Goal: Task Accomplishment & Management: Complete application form

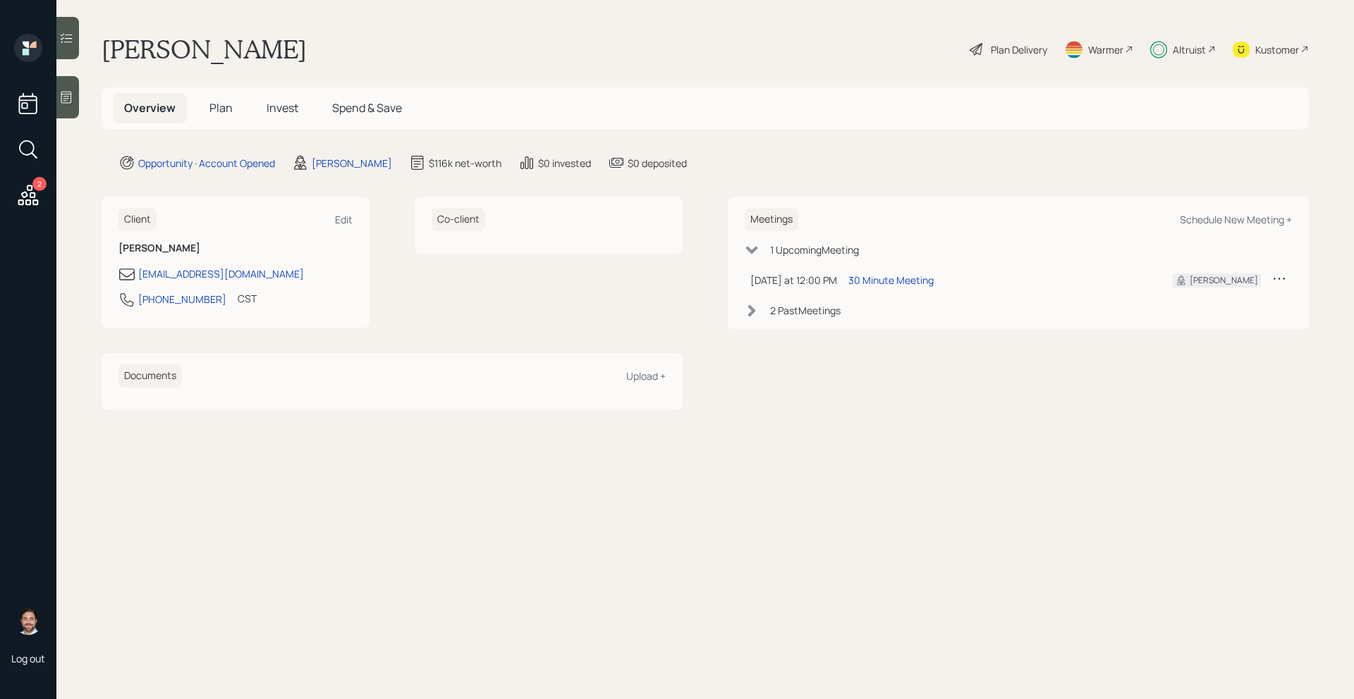
click at [1190, 44] on div "Altruist" at bounding box center [1188, 49] width 33 height 15
click at [283, 106] on span "Invest" at bounding box center [282, 108] width 32 height 16
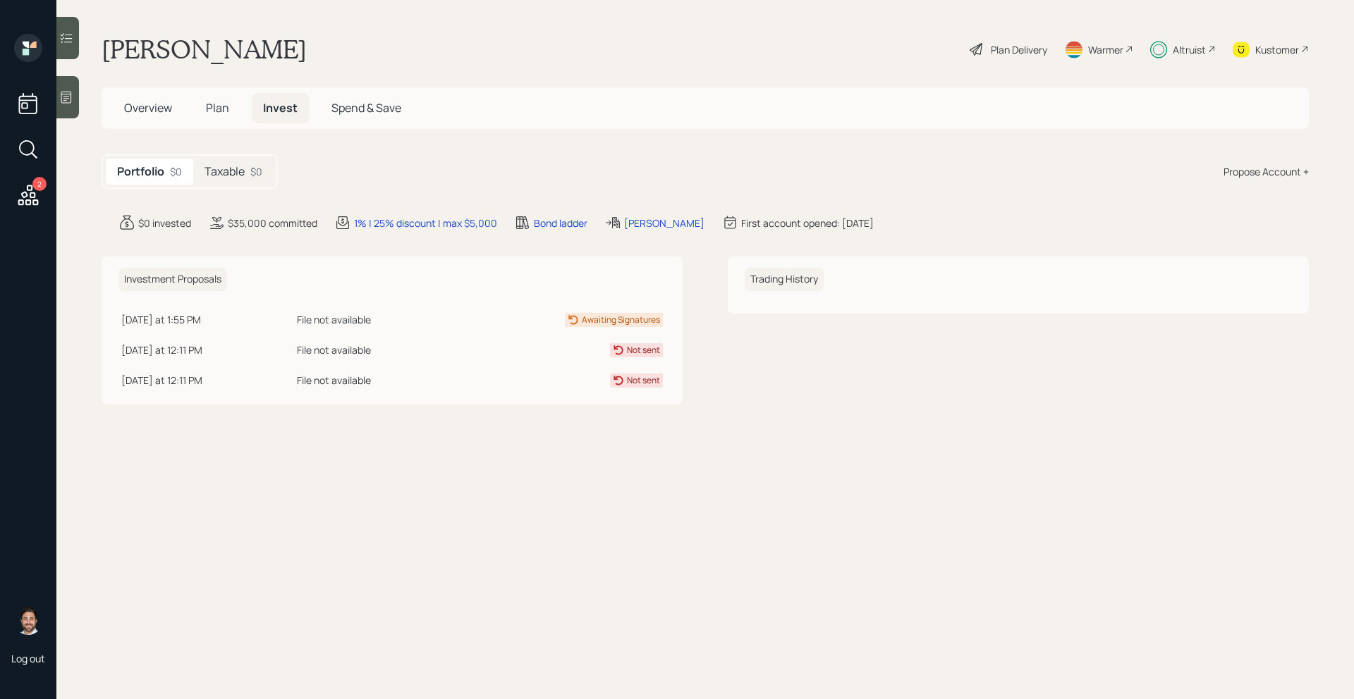
click at [252, 177] on div "$0" at bounding box center [256, 171] width 12 height 15
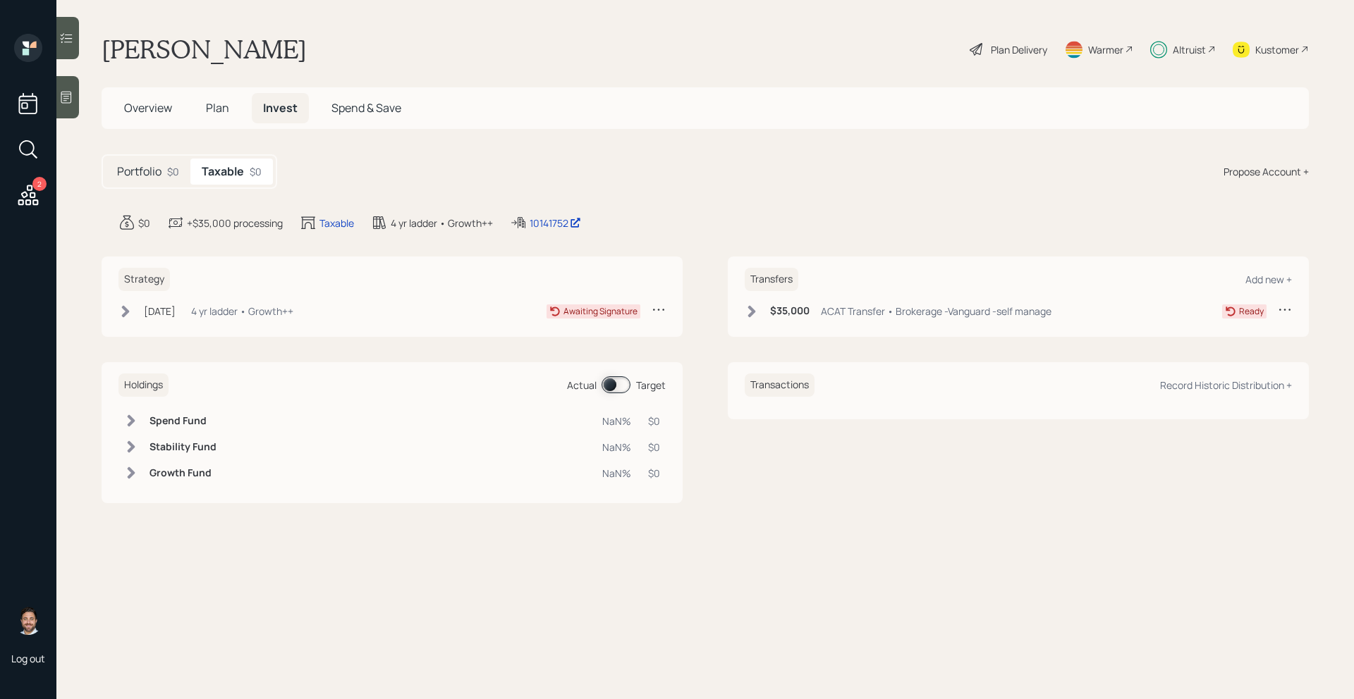
click at [128, 305] on icon at bounding box center [125, 312] width 14 height 14
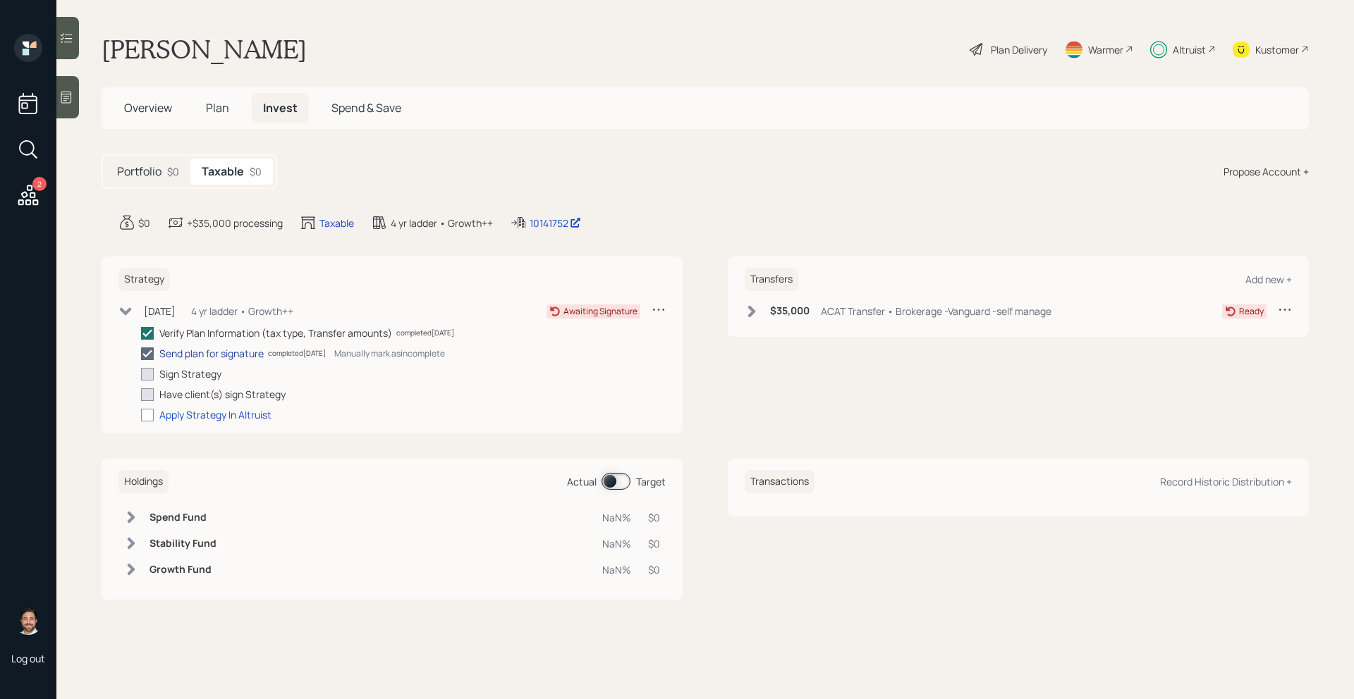
click at [212, 353] on div "Send plan for signature" at bounding box center [211, 353] width 104 height 15
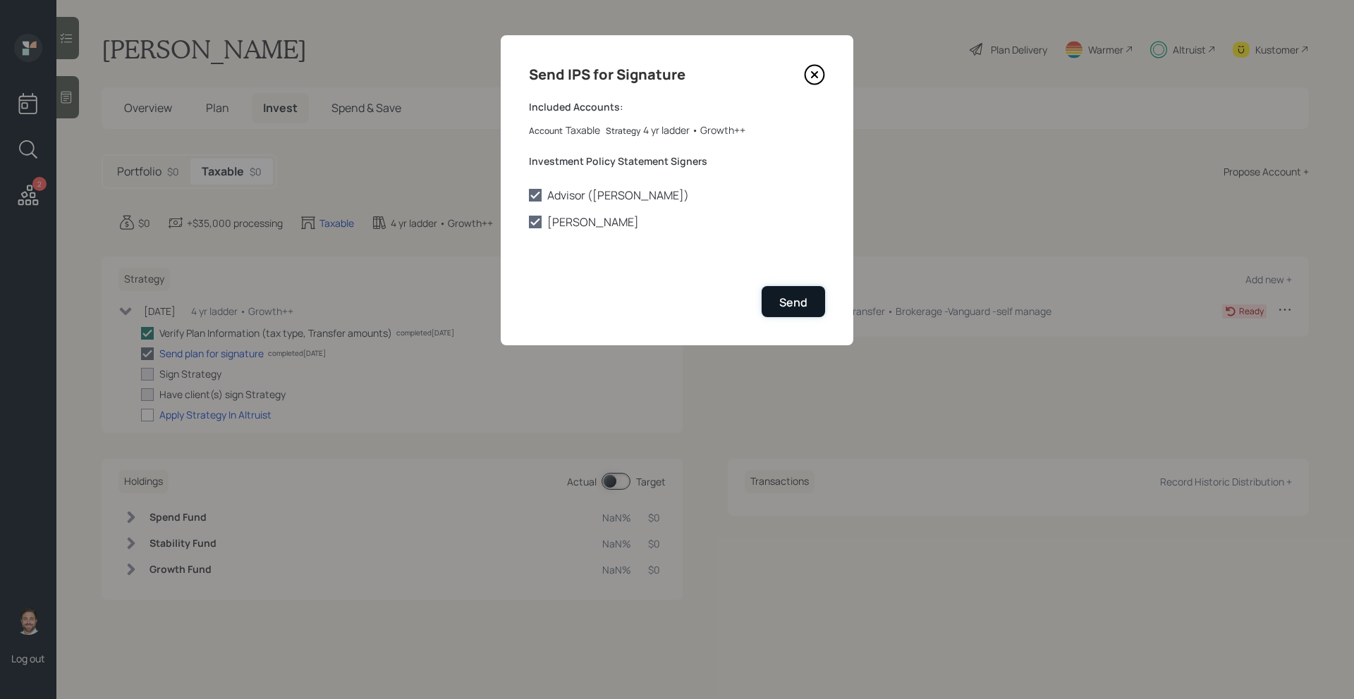
click at [790, 301] on div "Send" at bounding box center [793, 303] width 28 height 16
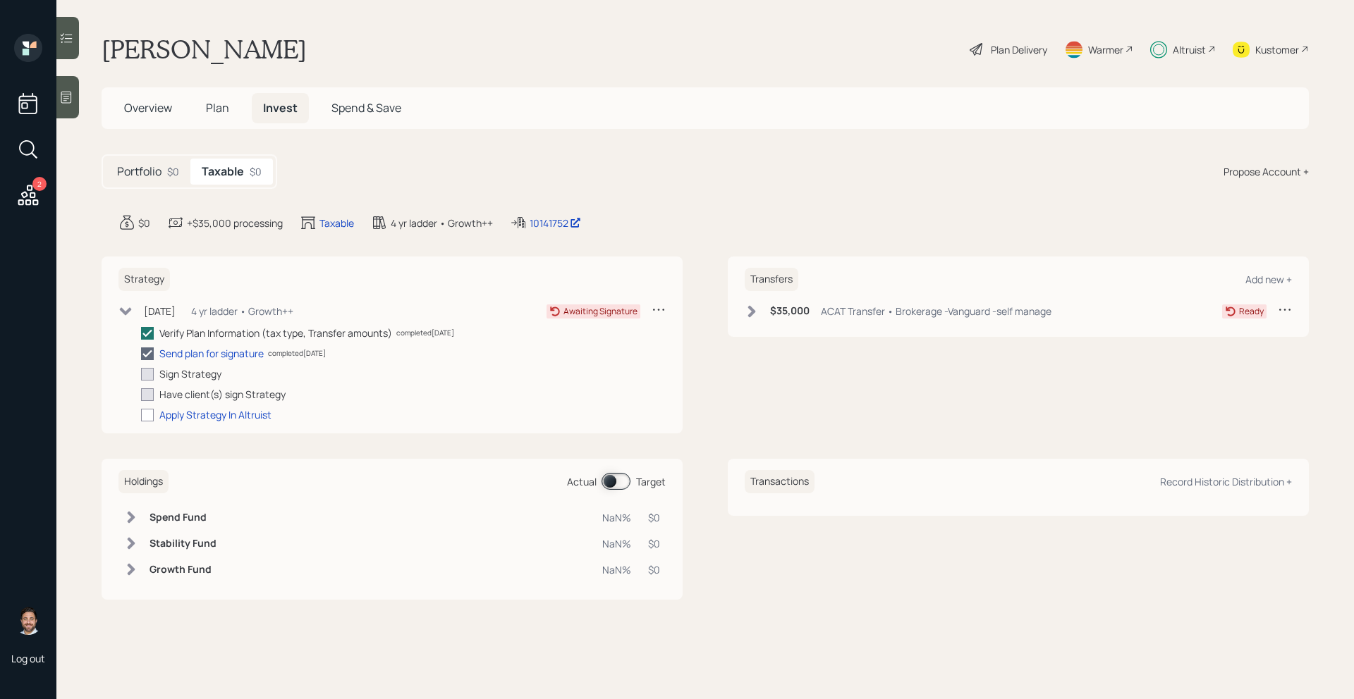
click at [128, 311] on icon at bounding box center [126, 311] width 12 height 8
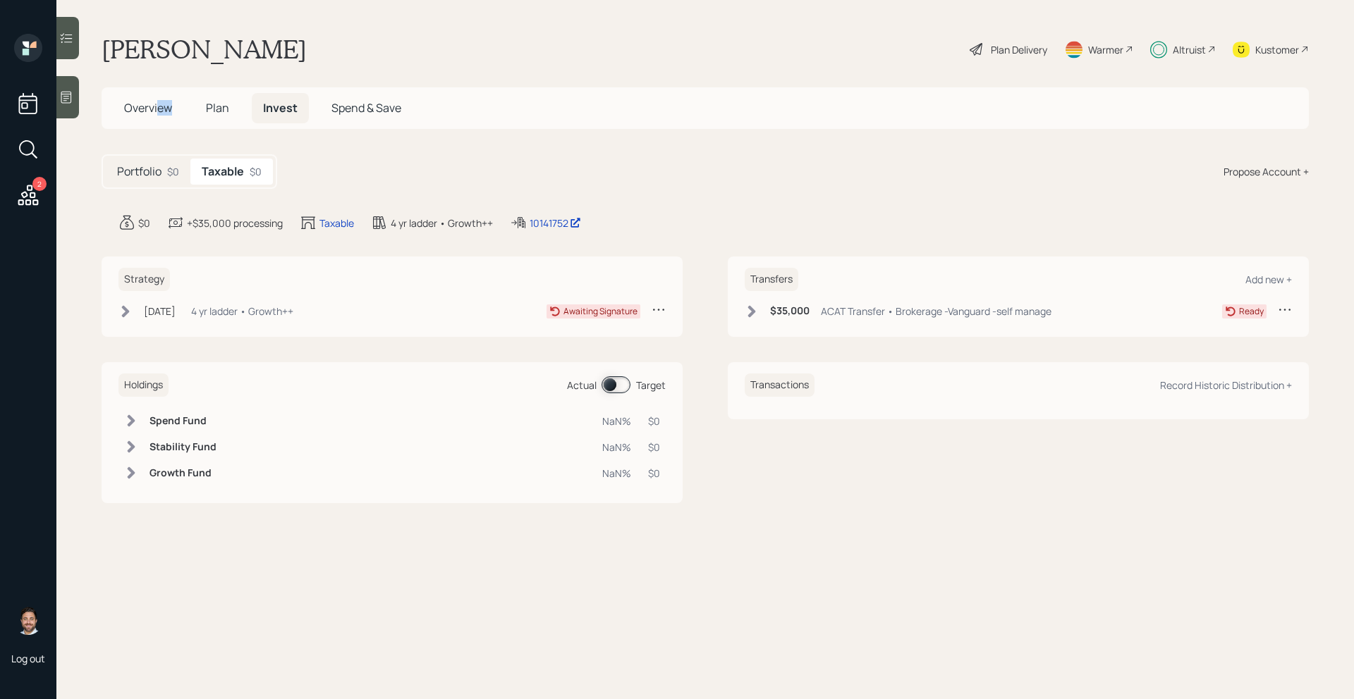
click at [160, 115] on h5 "Overview" at bounding box center [148, 108] width 71 height 30
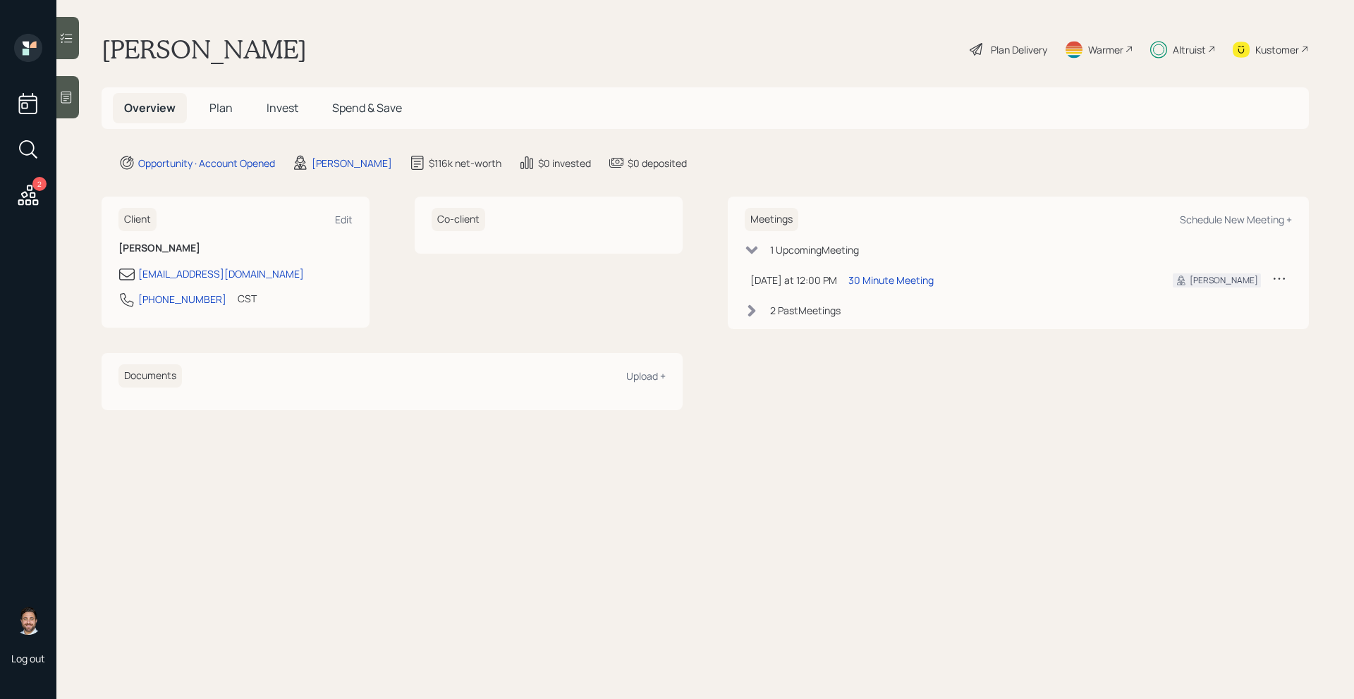
click at [207, 134] on main "Philip Roberts Plan Delivery Warmer Altruist Kustomer Overview Plan Invest Spen…" at bounding box center [704, 349] width 1297 height 699
click at [282, 106] on span "Invest" at bounding box center [282, 108] width 32 height 16
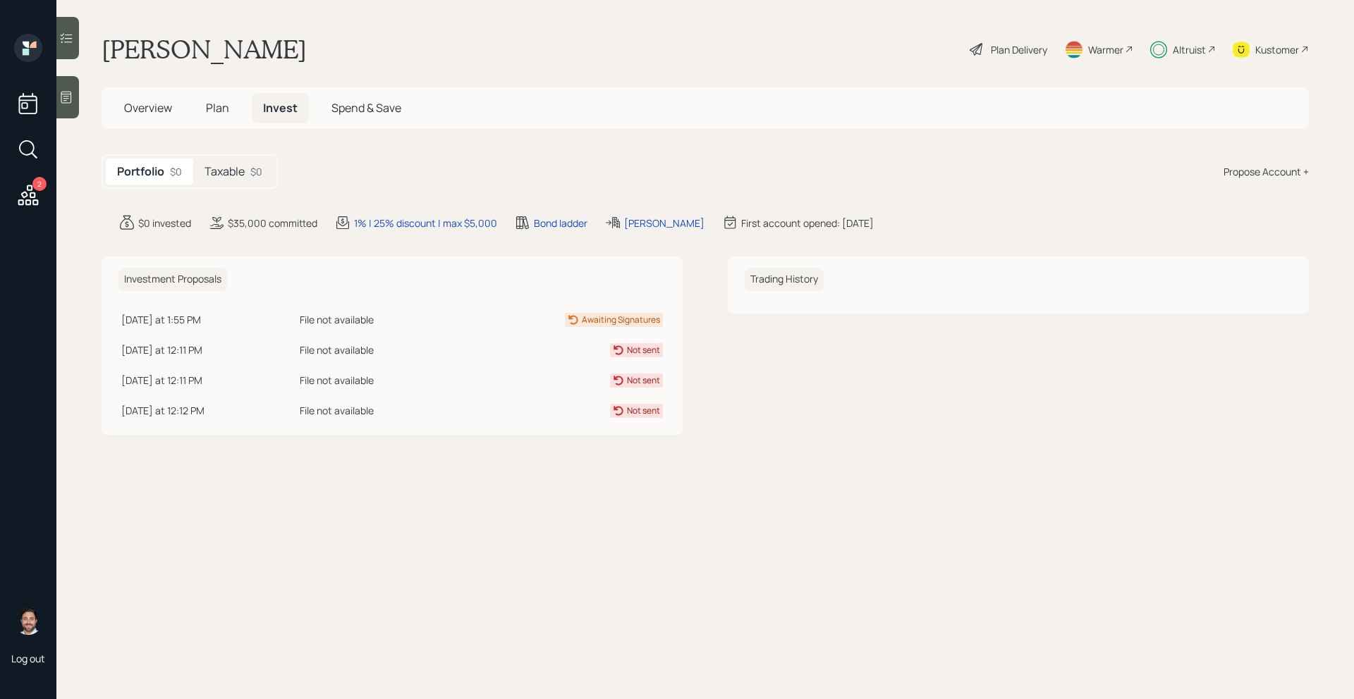
click at [257, 172] on div "$0" at bounding box center [256, 171] width 12 height 15
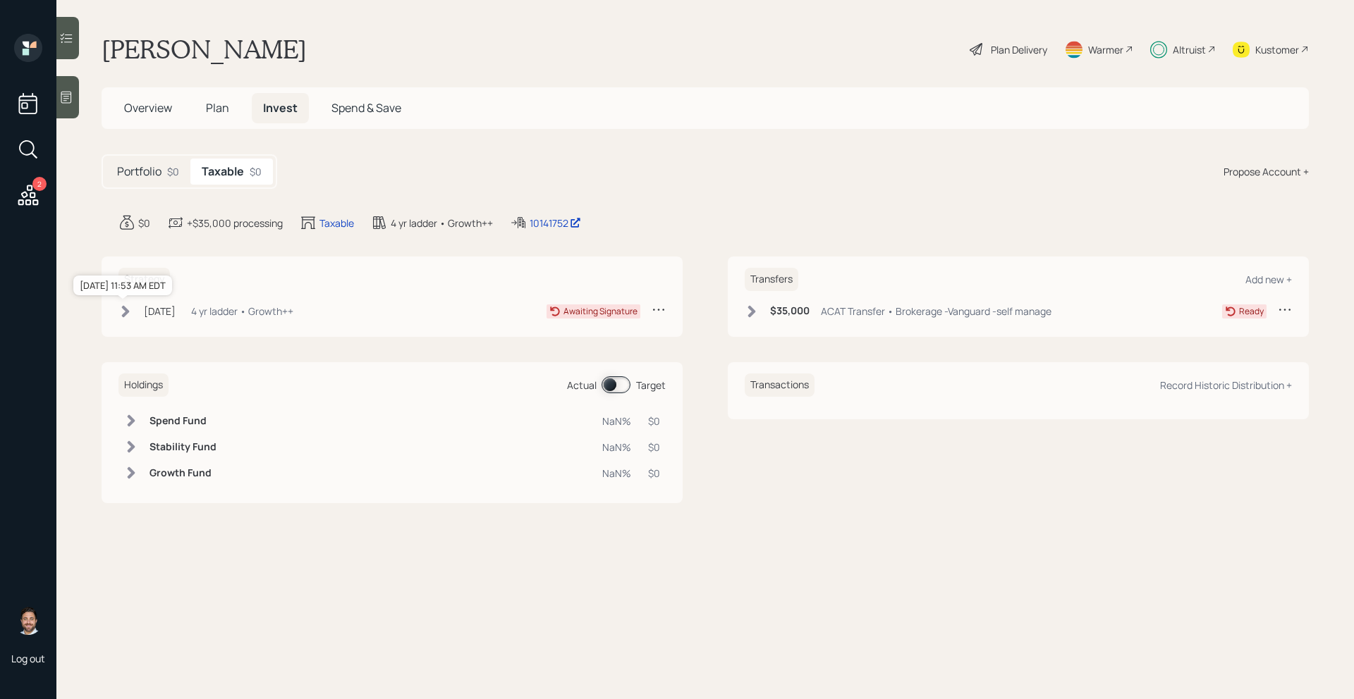
click at [159, 309] on div "Sep 18, 2025" at bounding box center [160, 311] width 32 height 15
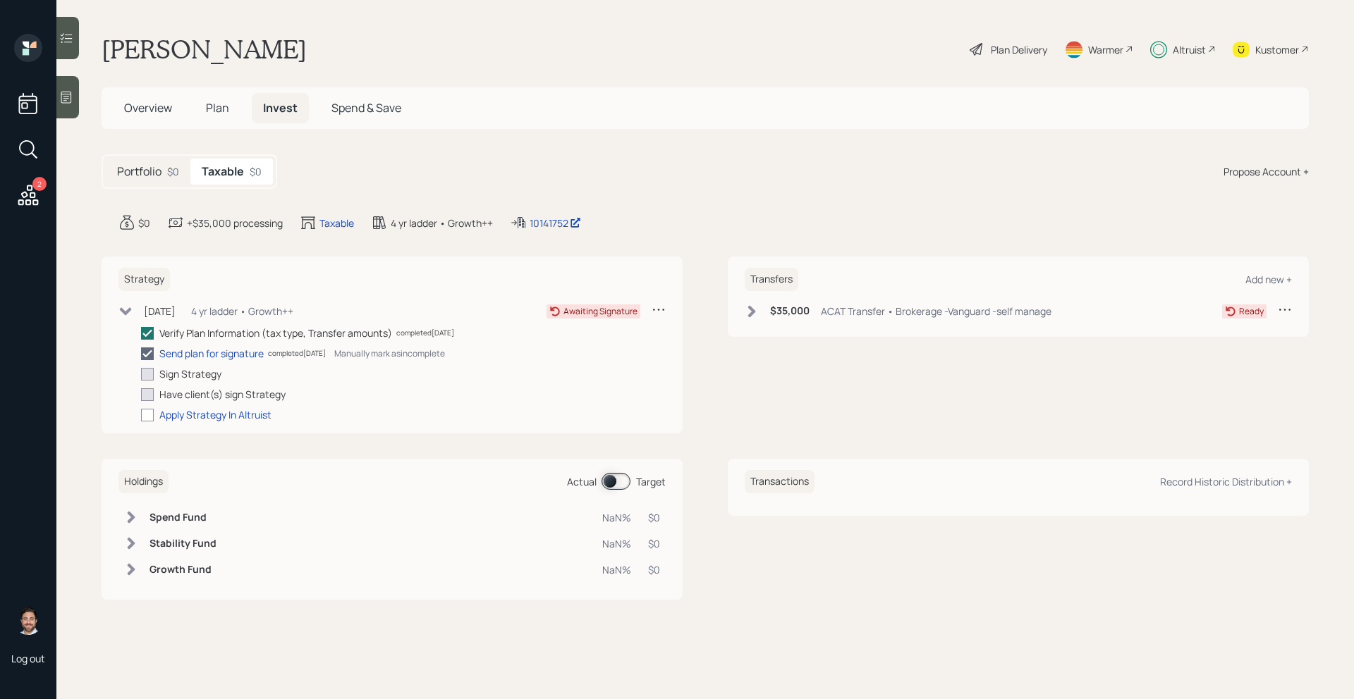
click at [147, 353] on icon at bounding box center [147, 354] width 13 height 13
click at [141, 353] on input "checkbox" at bounding box center [140, 353] width 1 height 1
click at [171, 354] on div "Send plan for signature" at bounding box center [211, 353] width 104 height 15
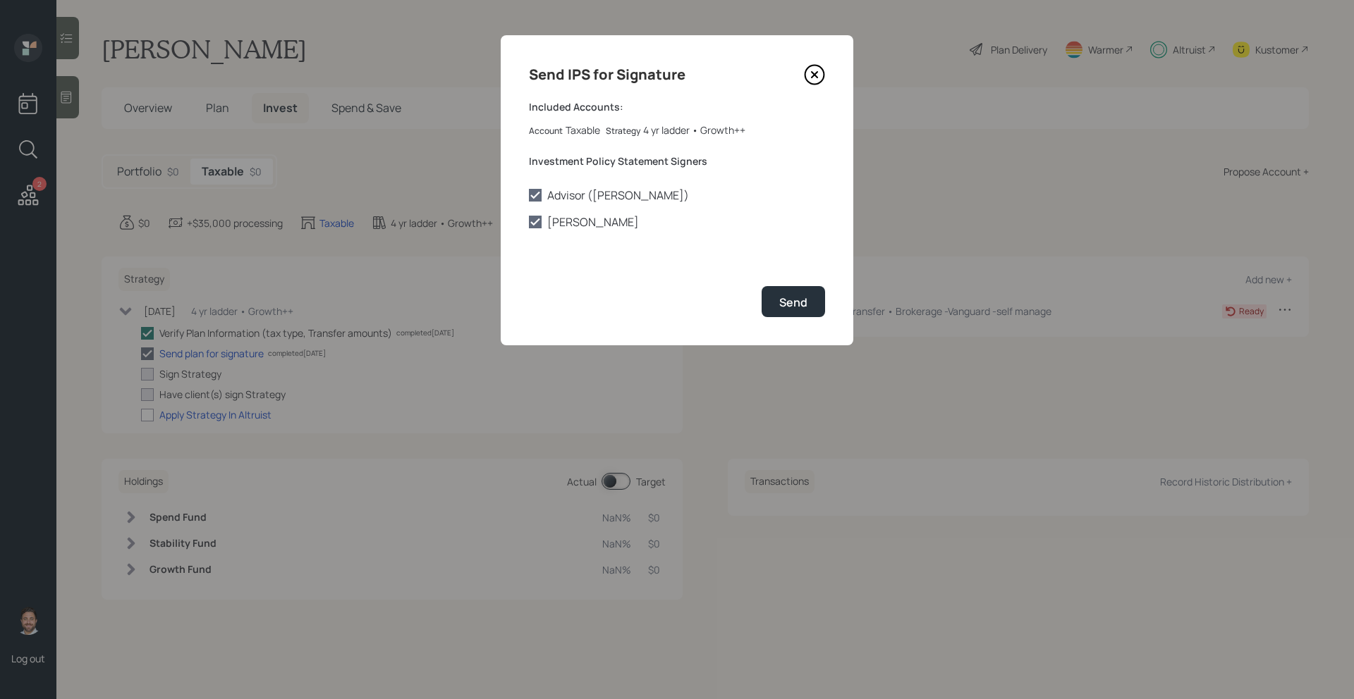
click at [814, 77] on icon at bounding box center [814, 74] width 21 height 21
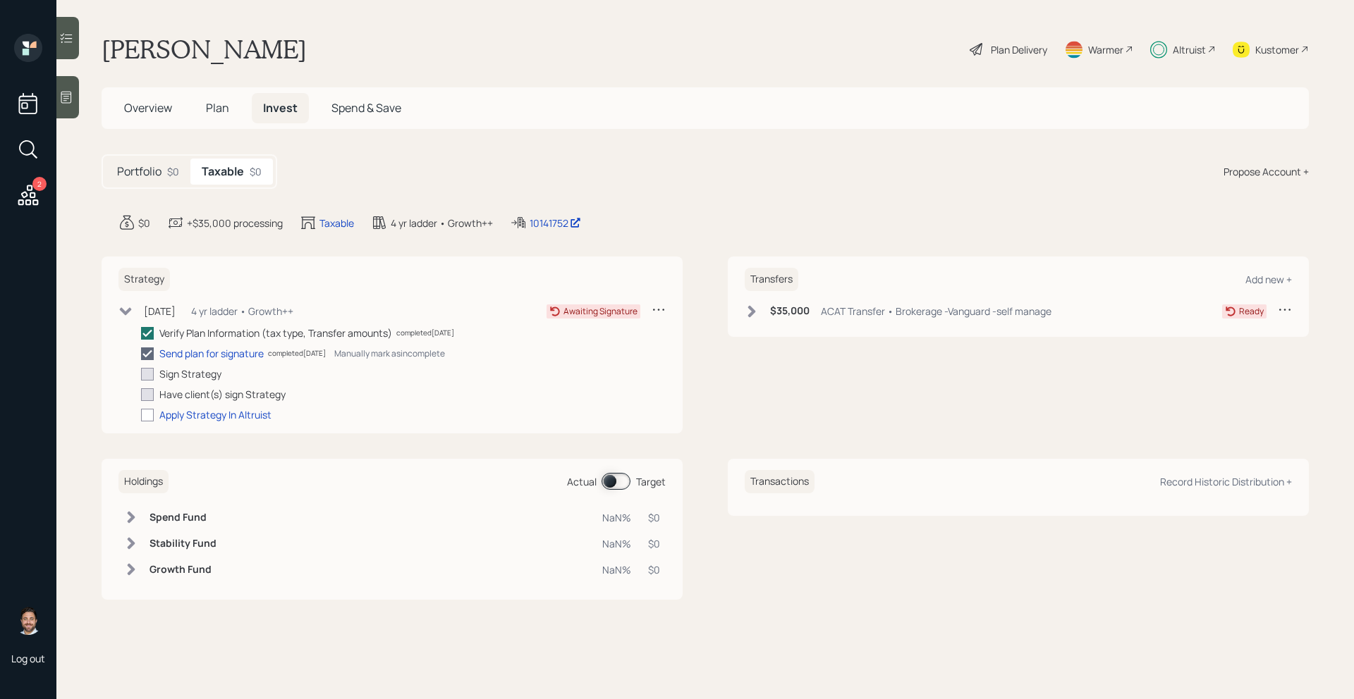
click at [149, 356] on icon at bounding box center [147, 354] width 13 height 13
click at [141, 354] on input "checkbox" at bounding box center [140, 353] width 1 height 1
checkbox input "true"
click at [187, 355] on div "Send plan for signature" at bounding box center [211, 353] width 104 height 15
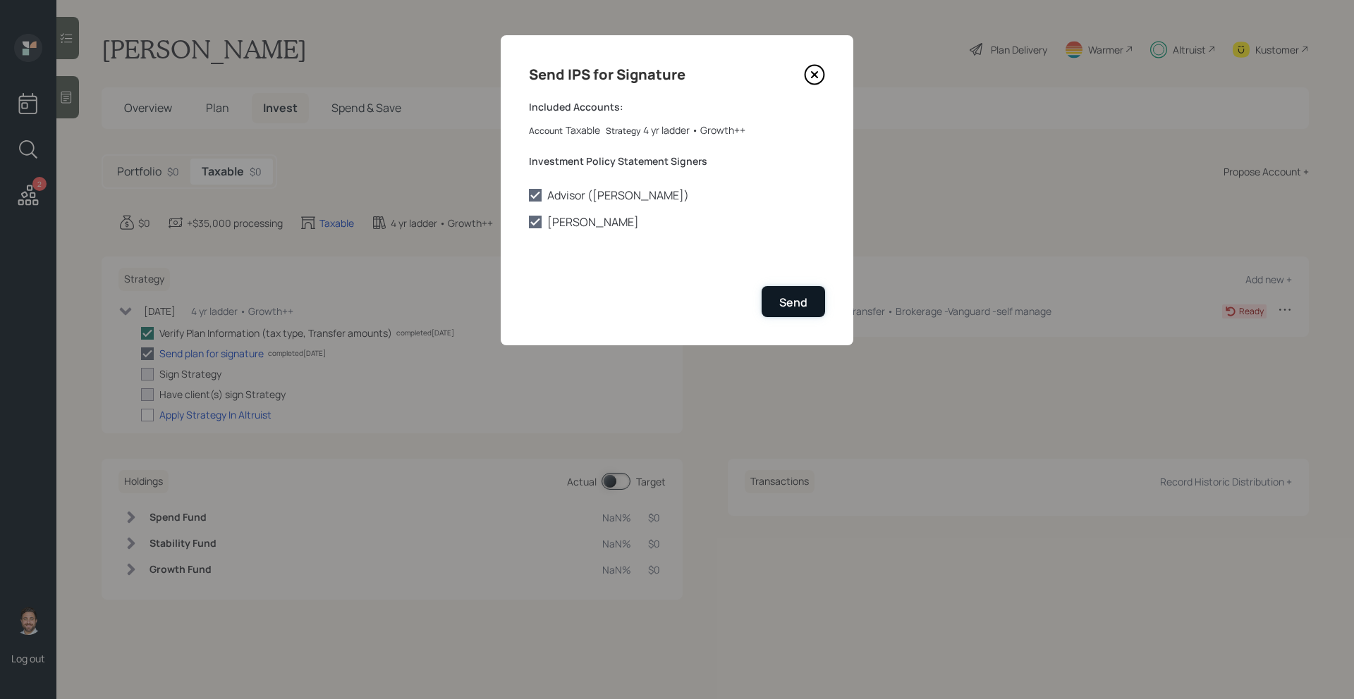
click at [774, 290] on button "Send" at bounding box center [792, 301] width 63 height 30
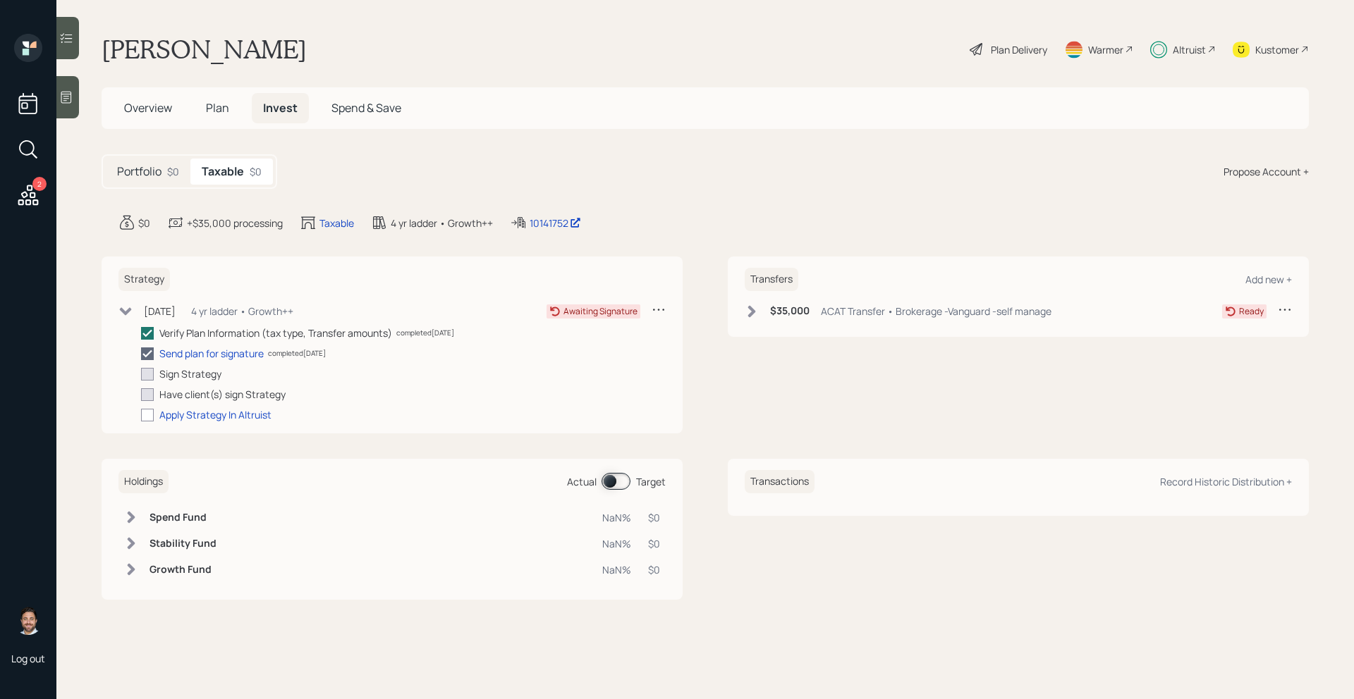
click at [164, 105] on span "Overview" at bounding box center [148, 108] width 48 height 16
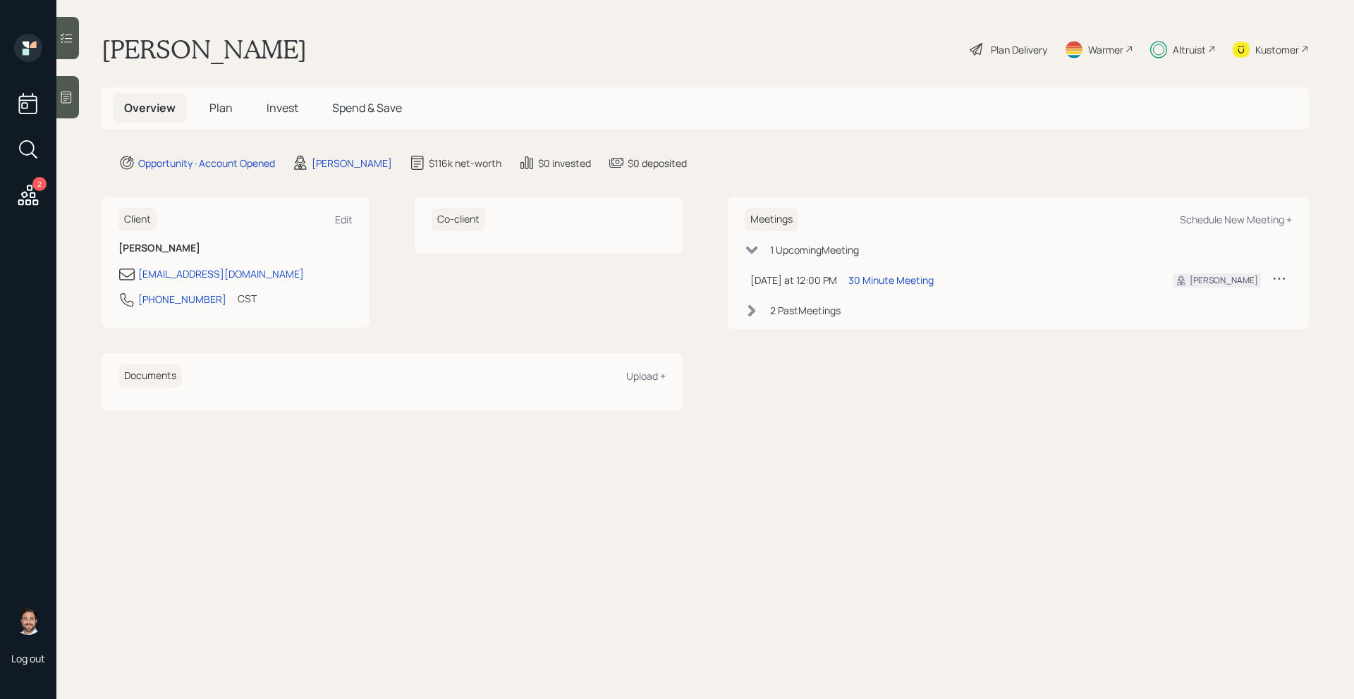
click at [202, 105] on h5 "Plan" at bounding box center [221, 108] width 46 height 30
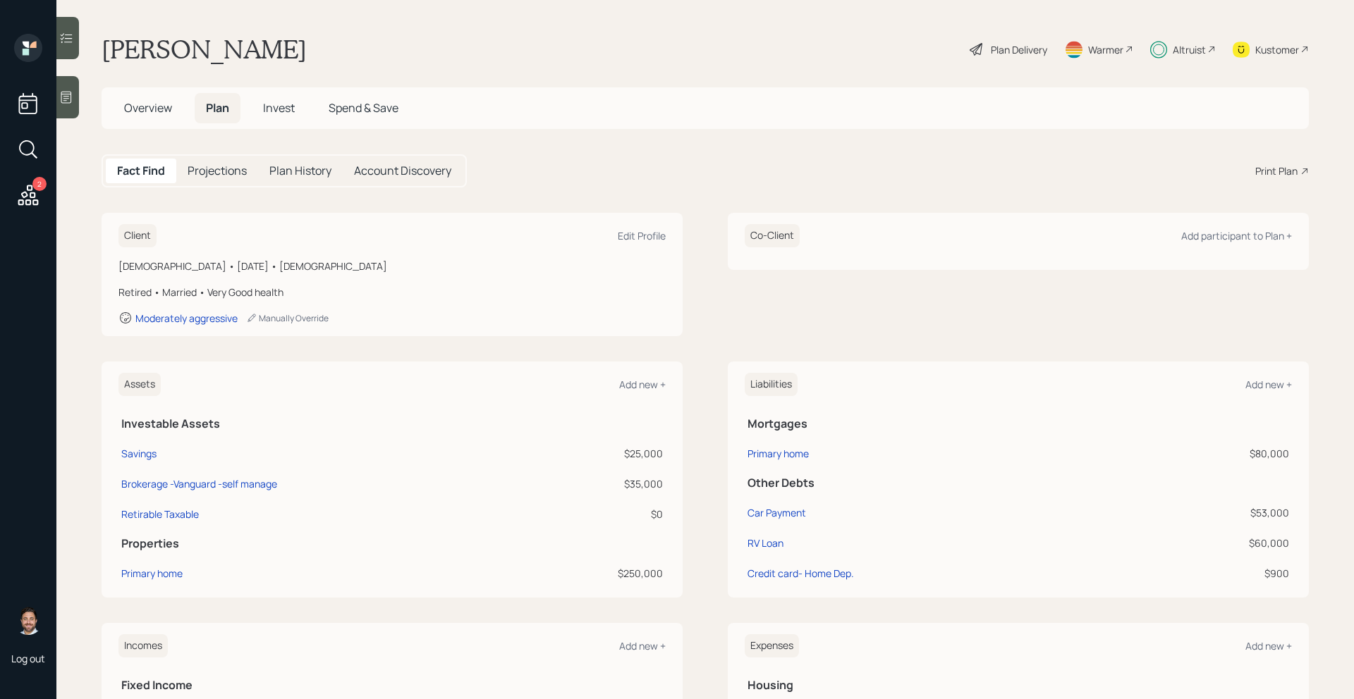
click at [158, 104] on span "Overview" at bounding box center [148, 108] width 48 height 16
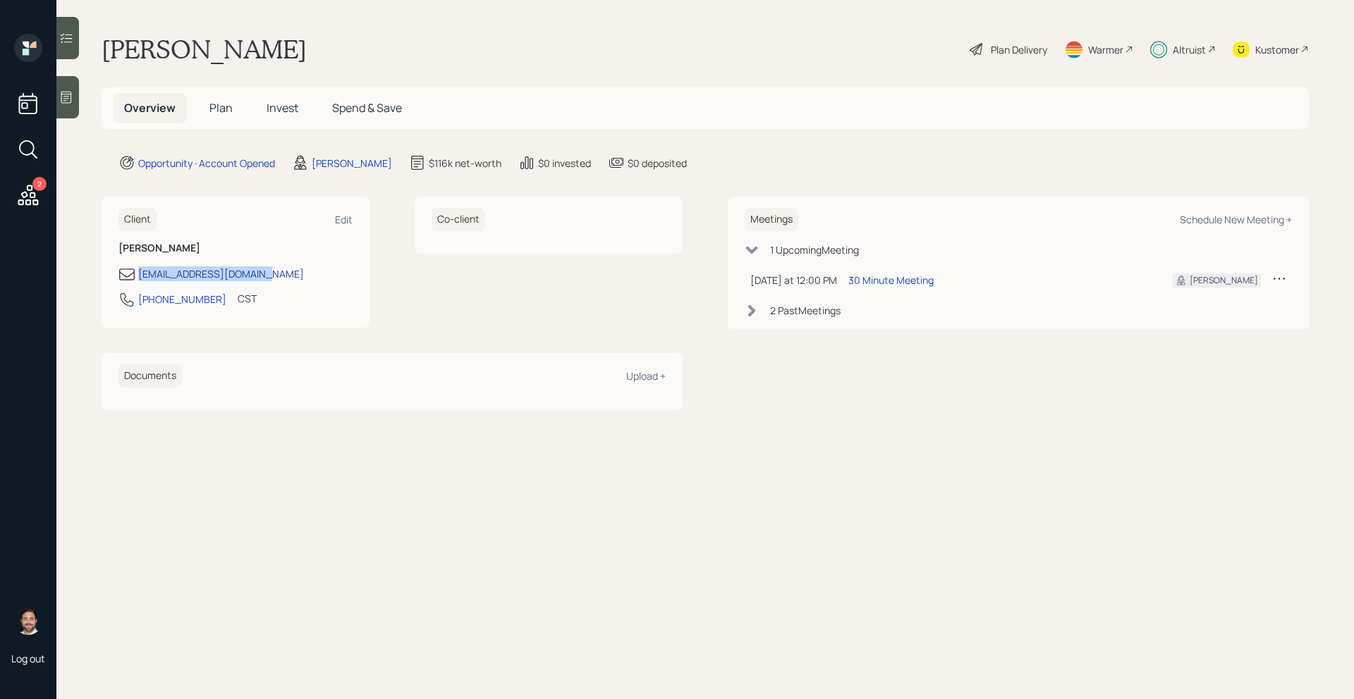
drag, startPoint x: 271, startPoint y: 275, endPoint x: 140, endPoint y: 275, distance: 131.1
click at [140, 275] on div "proberts11946@yahoo.com" at bounding box center [235, 274] width 234 height 17
copy div "proberts11946@yahoo.com"
click at [391, 275] on div "Client Edit Philip Roberts proberts11946@yahoo.com 870-676-9720 CST Currently 1…" at bounding box center [392, 262] width 581 height 131
click at [1199, 52] on div "Altruist" at bounding box center [1188, 49] width 33 height 15
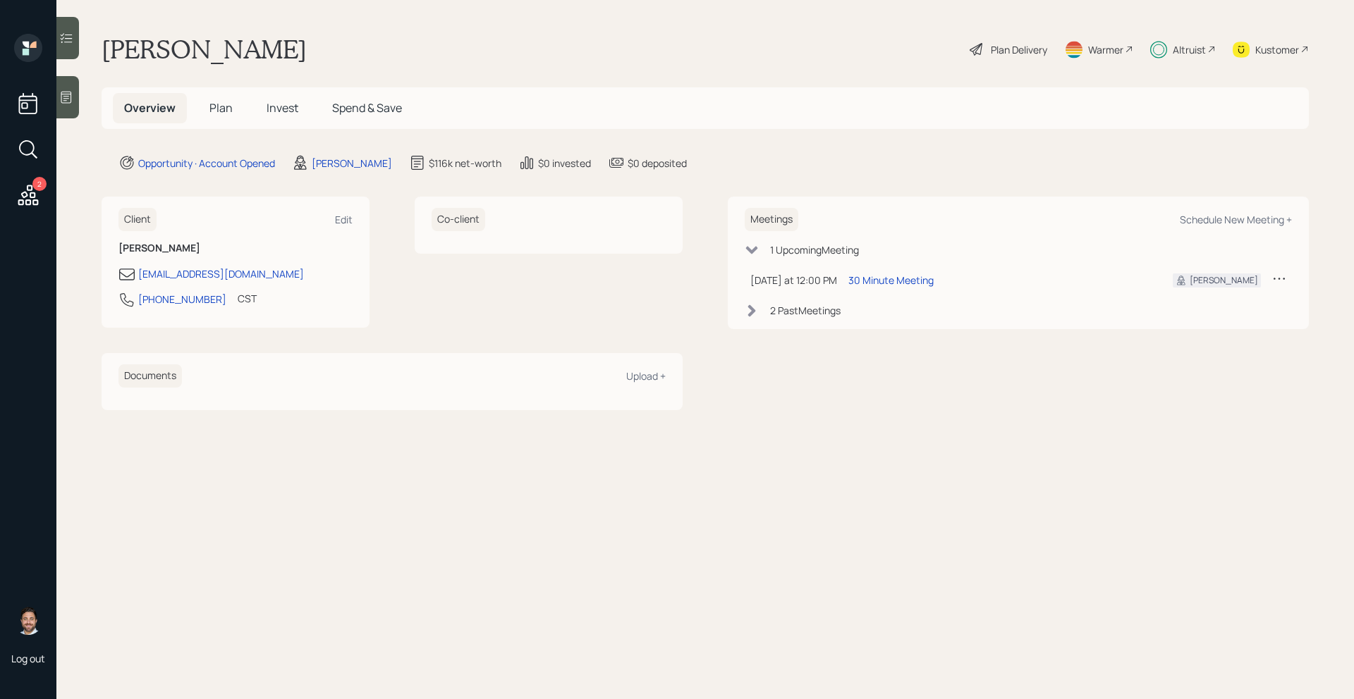
click at [236, 108] on h5 "Plan" at bounding box center [221, 108] width 46 height 30
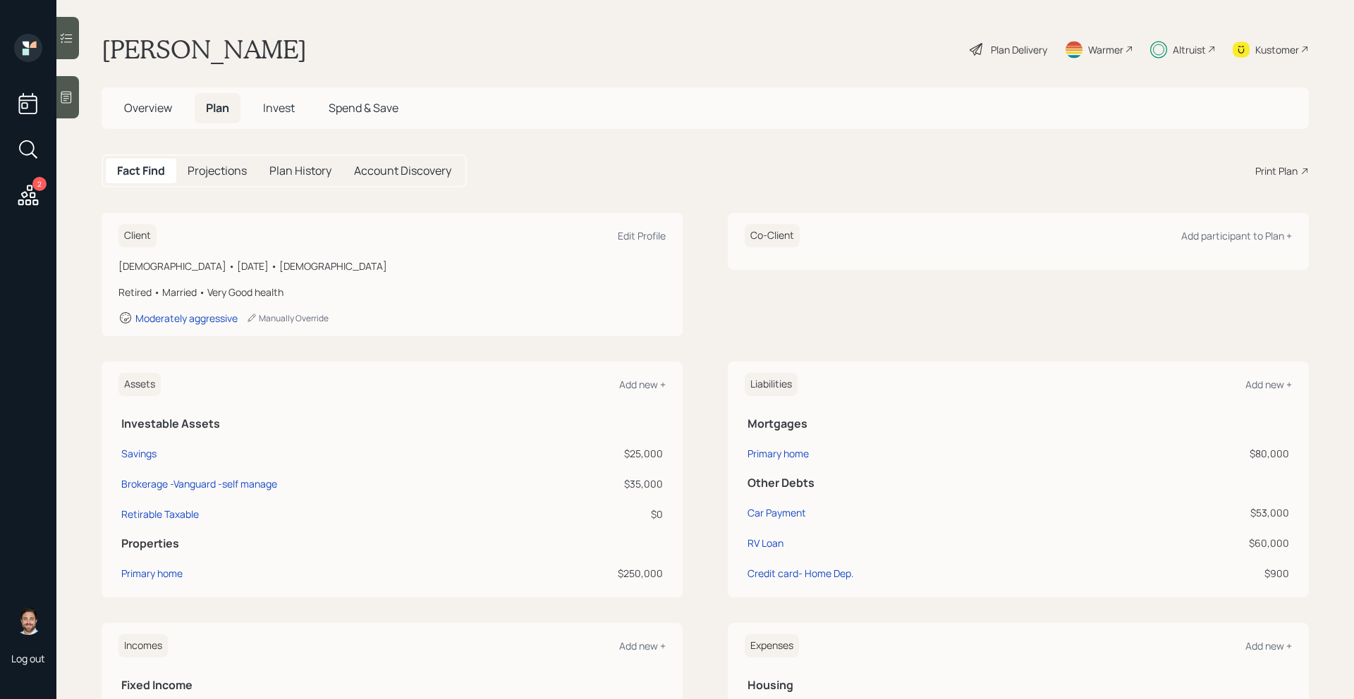
click at [288, 111] on span "Invest" at bounding box center [279, 108] width 32 height 16
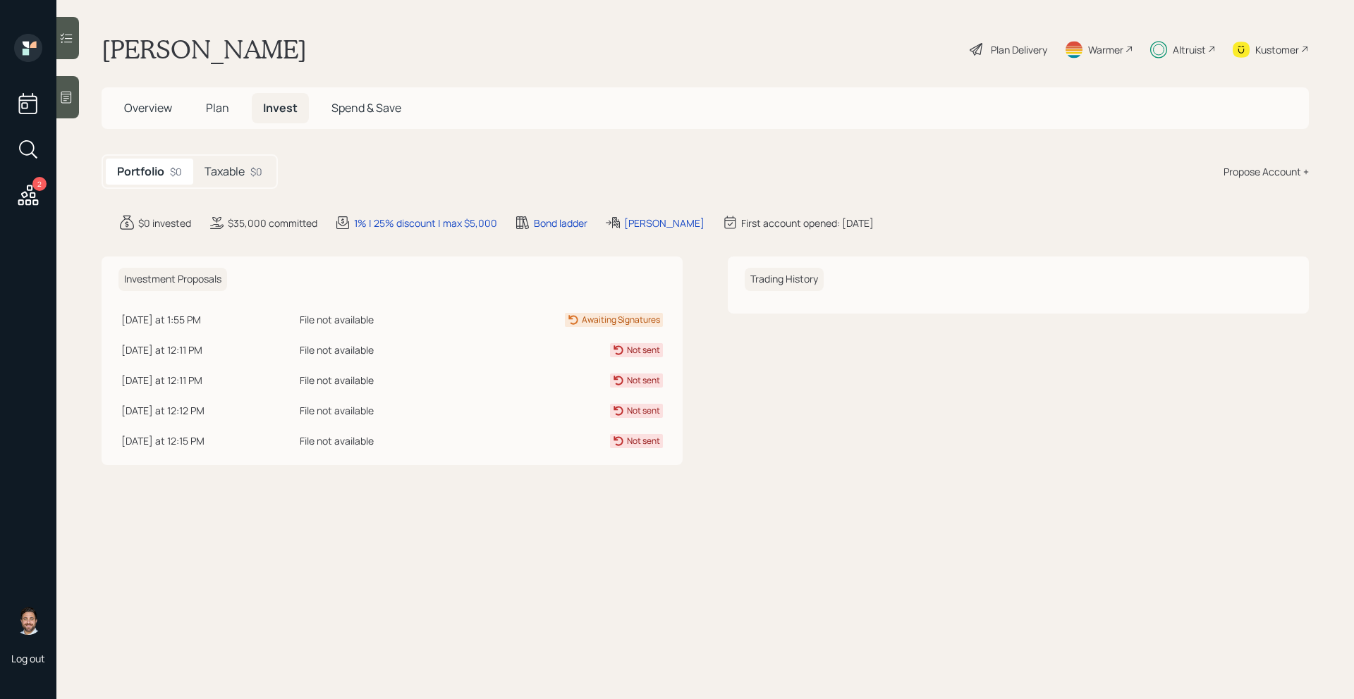
click at [236, 166] on h5 "Taxable" at bounding box center [224, 171] width 40 height 13
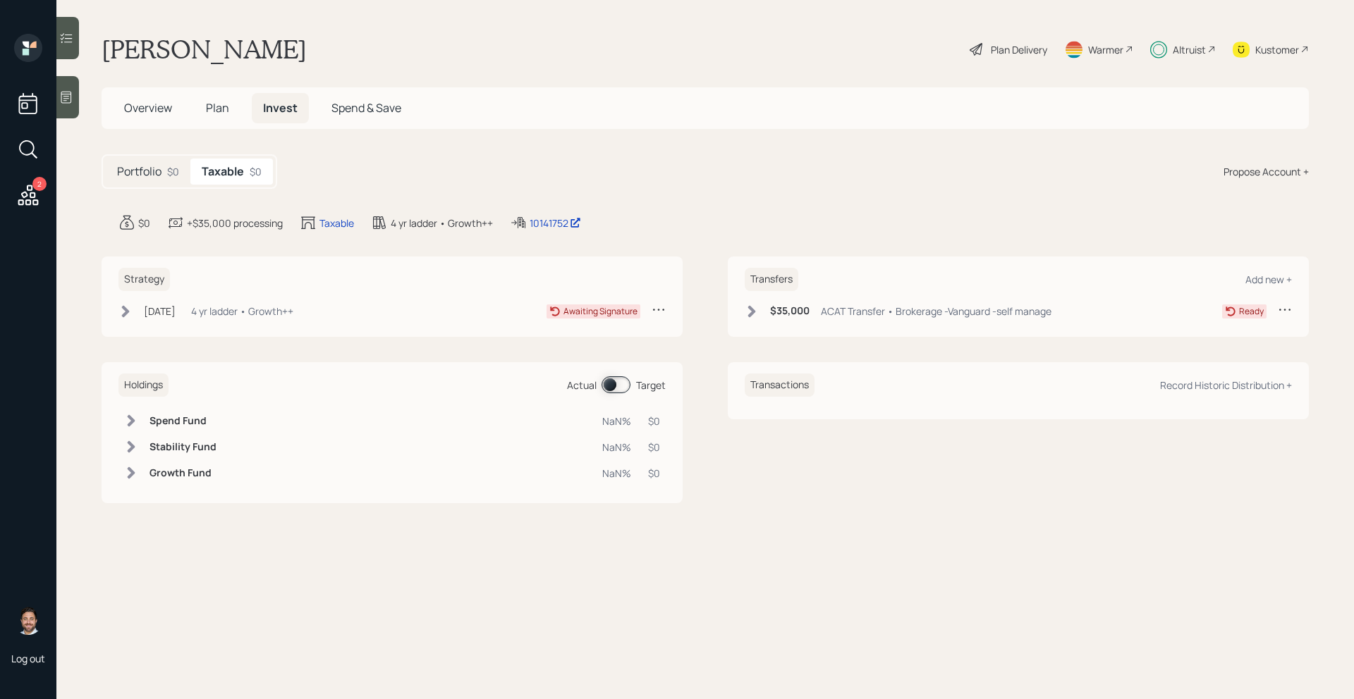
click at [135, 314] on div "Sep 18, 2025 Thursday, September 18, 2025 11:53 AM EDT 4 yr ladder • Growth++" at bounding box center [205, 311] width 175 height 18
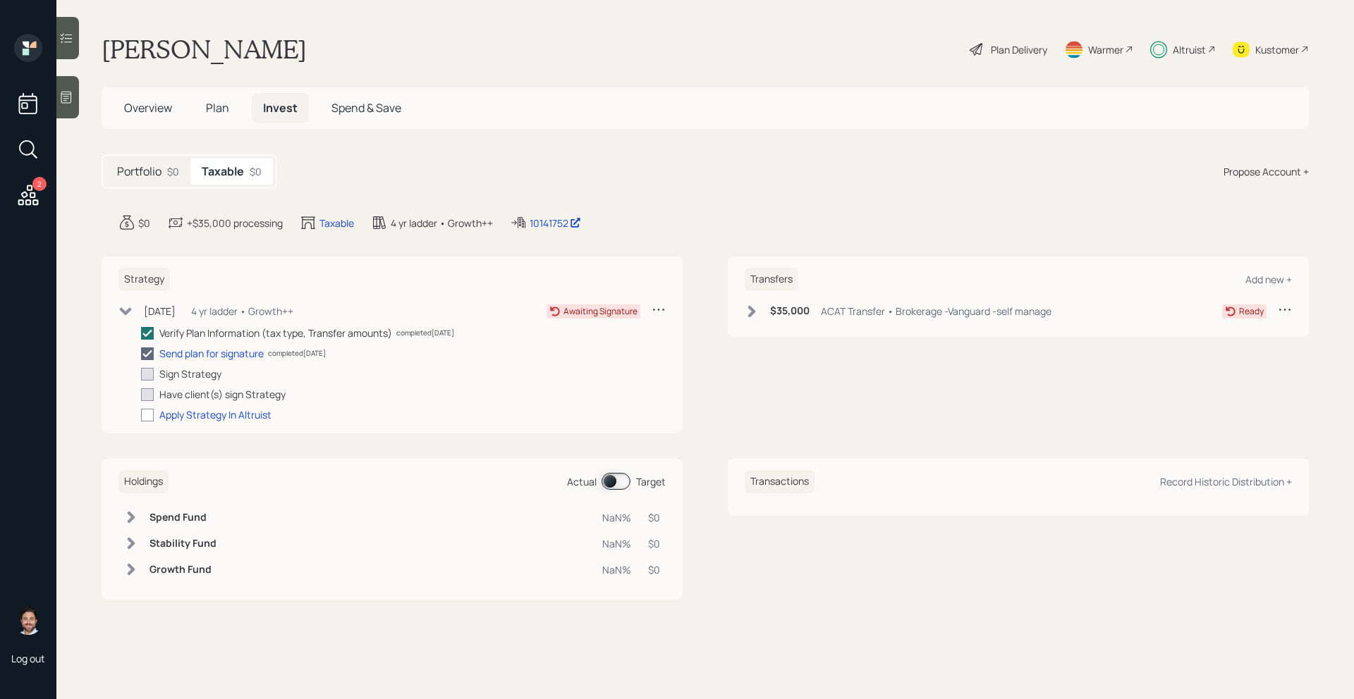
click at [135, 314] on div "Sep 18, 2025 Thursday, September 18, 2025 11:53 AM EDT 4 yr ladder • Growth++" at bounding box center [205, 311] width 175 height 18
